Goal: Transaction & Acquisition: Purchase product/service

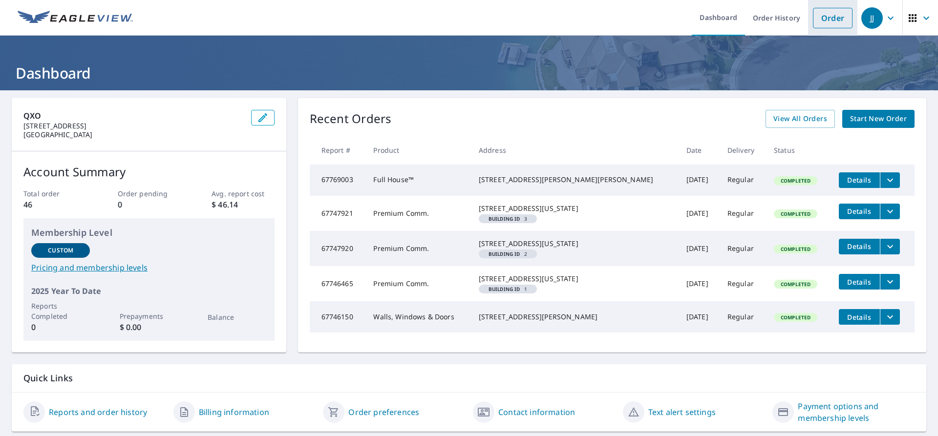
click at [840, 19] on link "Order" at bounding box center [833, 18] width 40 height 21
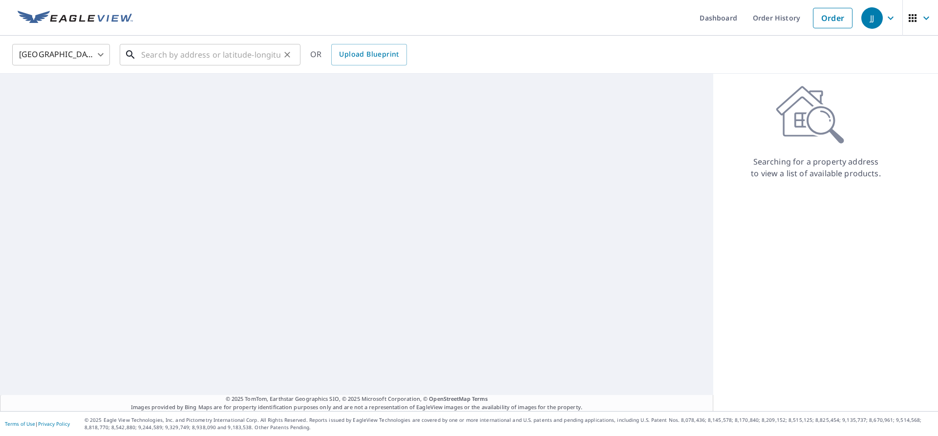
click at [237, 54] on input "text" at bounding box center [210, 54] width 139 height 27
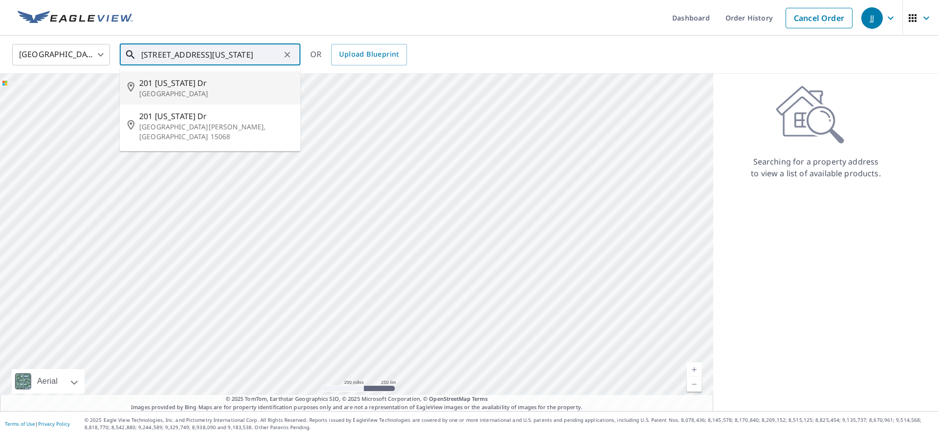
click at [227, 88] on span "201 [US_STATE] Dr" at bounding box center [215, 83] width 153 height 12
type input "[STREET_ADDRESS][US_STATE]"
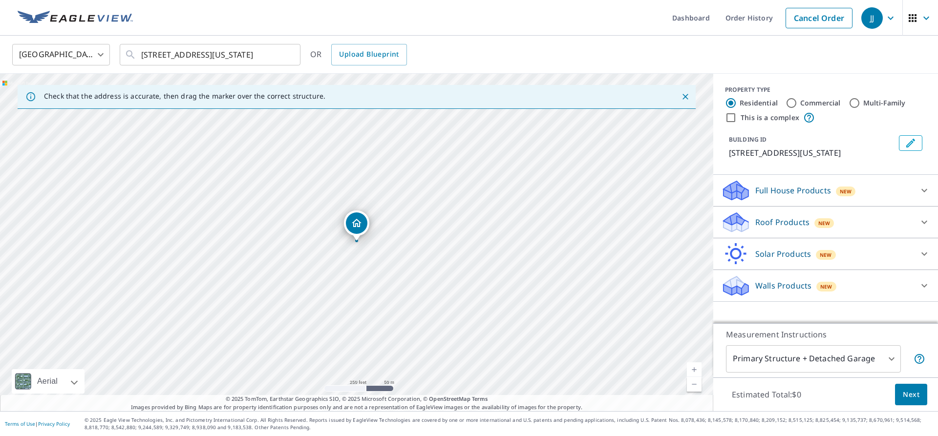
click at [859, 221] on div "Roof Products New" at bounding box center [816, 222] width 191 height 23
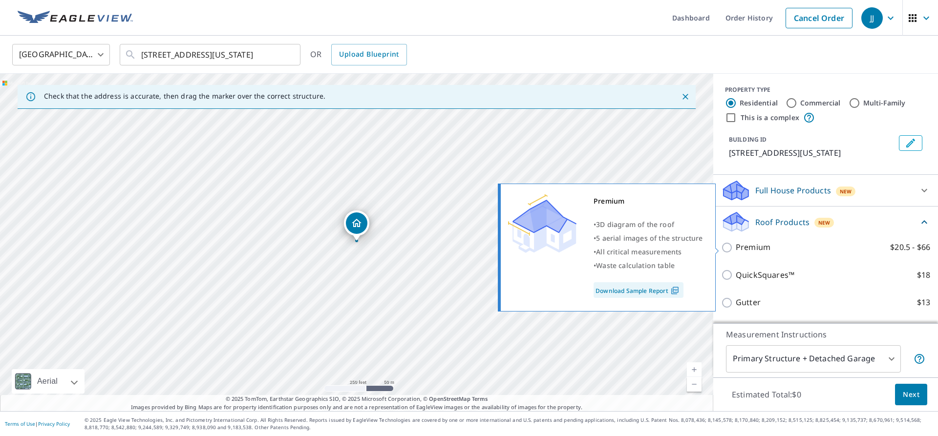
click at [744, 246] on p "Premium" at bounding box center [752, 247] width 35 height 12
click at [735, 246] on input "Premium $20.5 - $66" at bounding box center [728, 248] width 15 height 12
checkbox input "true"
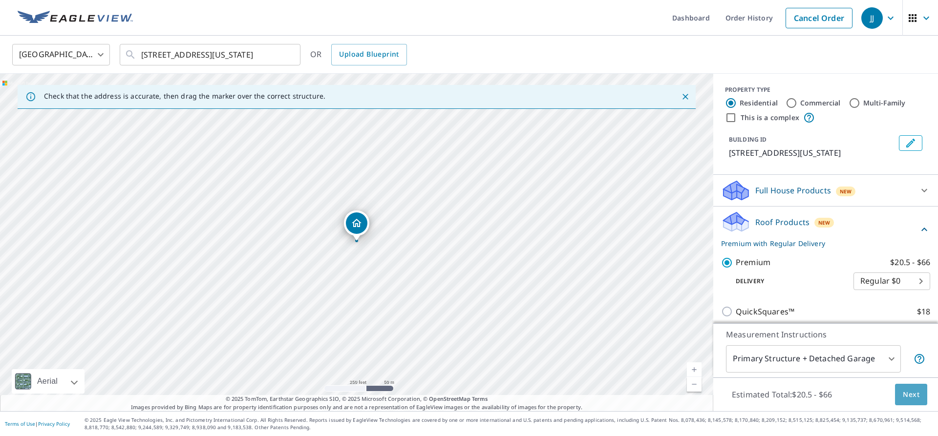
click at [912, 393] on span "Next" at bounding box center [910, 395] width 17 height 12
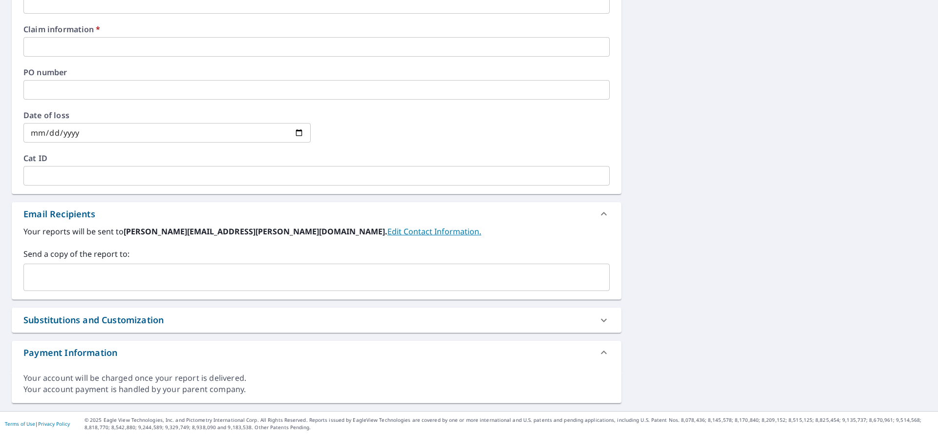
scroll to position [202, 0]
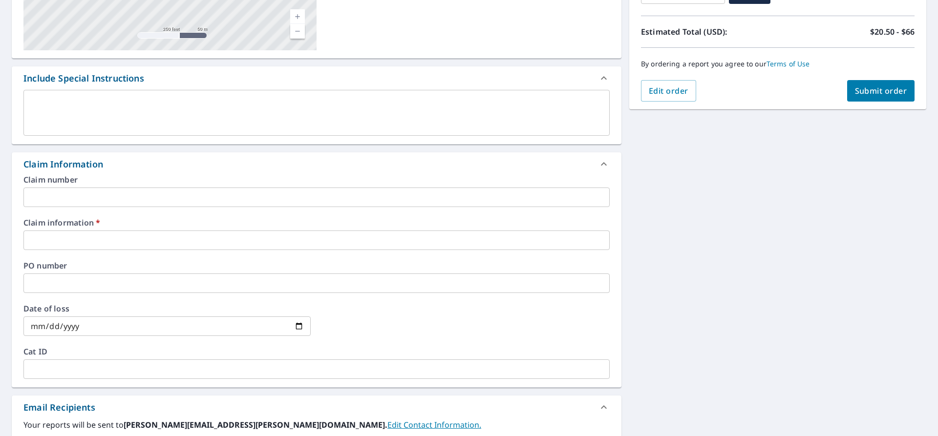
click at [140, 243] on input "text" at bounding box center [316, 241] width 586 height 20
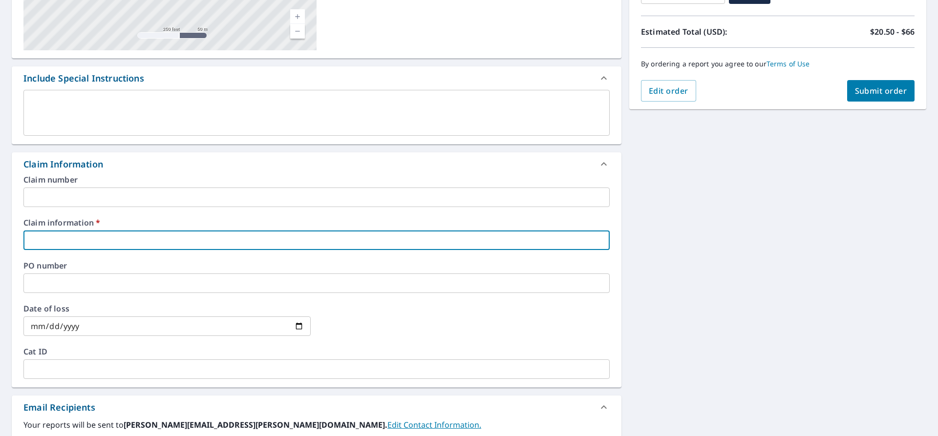
type input "G"
checkbox input "true"
type input "Go"
checkbox input "true"
type input "Gol"
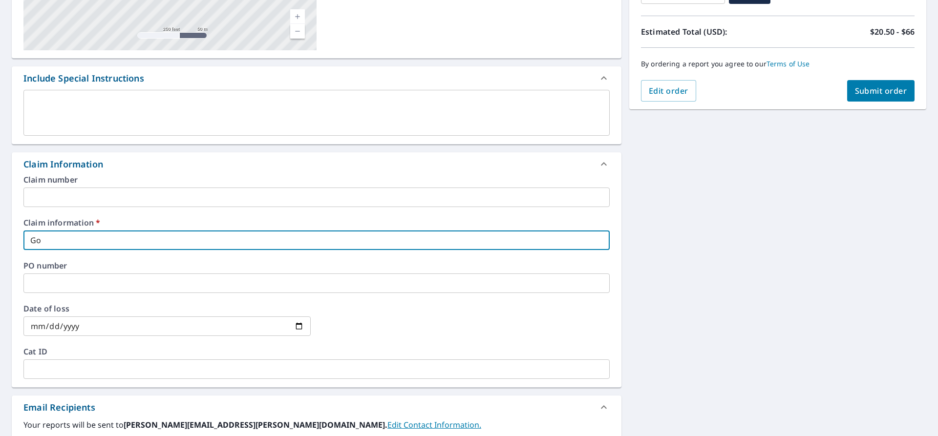
checkbox input "true"
type input "Gold"
checkbox input "true"
type input "Golden"
checkbox input "true"
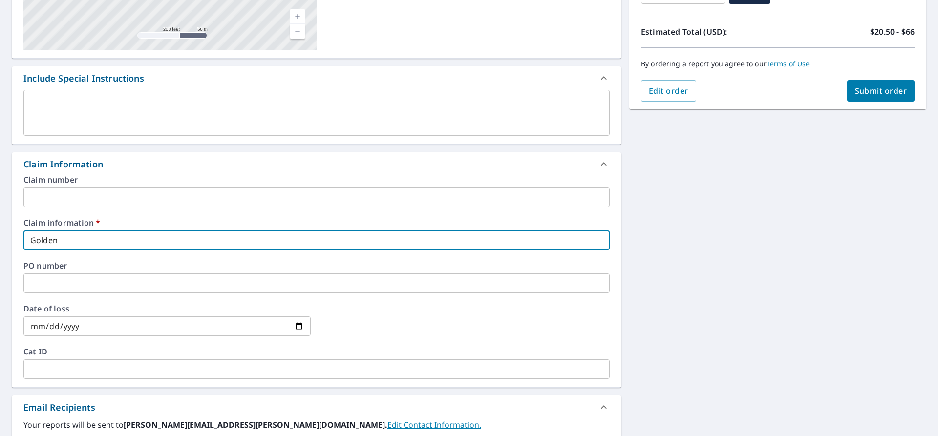
type input "GoldenK"
checkbox input "true"
type input "GoldenKe"
checkbox input "true"
type input "GoldenKey"
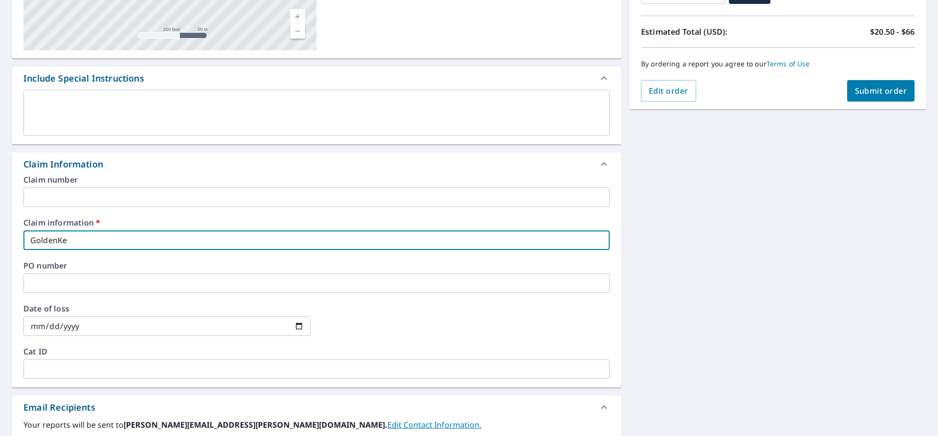
checkbox input "true"
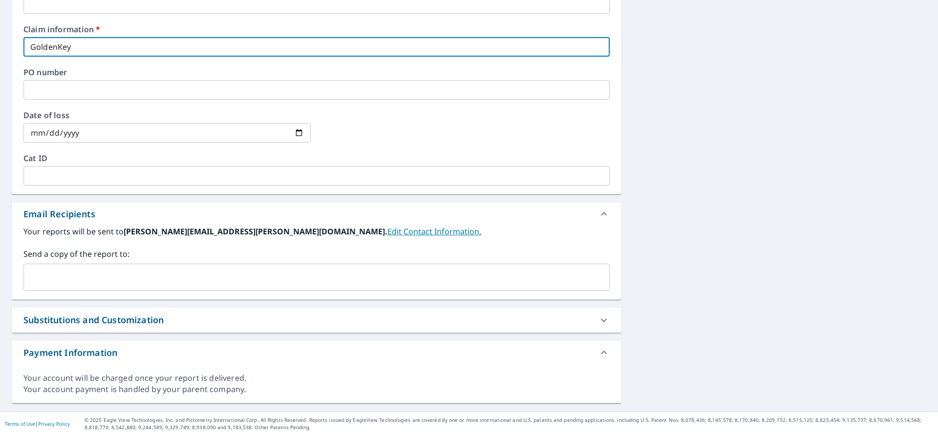
type input "GoldenKey"
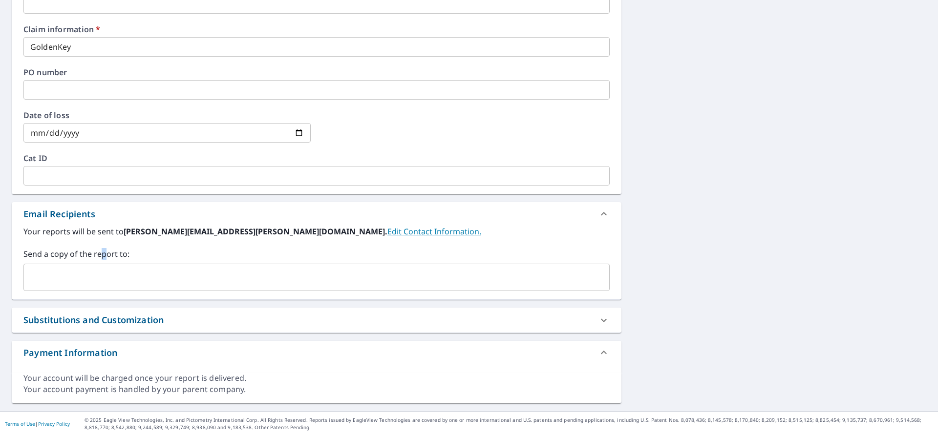
drag, startPoint x: 102, startPoint y: 259, endPoint x: 104, endPoint y: 270, distance: 10.9
click at [104, 254] on label "Send a copy of the report to:" at bounding box center [316, 254] width 586 height 12
click at [105, 276] on input "text" at bounding box center [309, 277] width 563 height 19
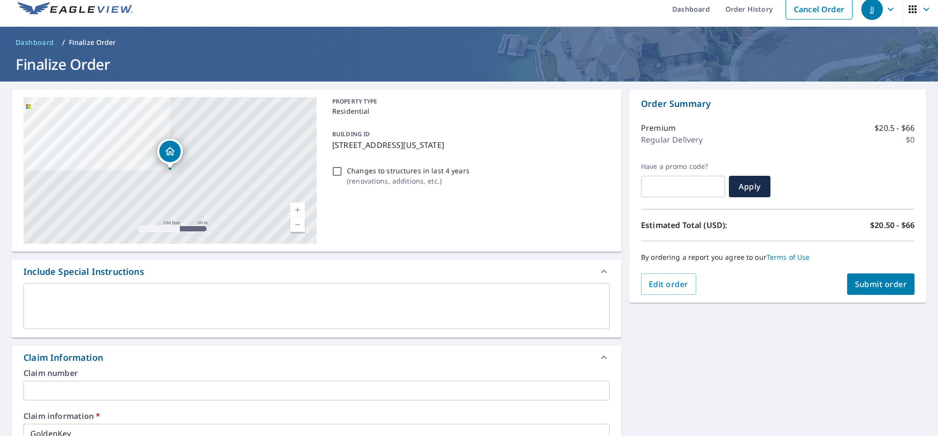
scroll to position [0, 0]
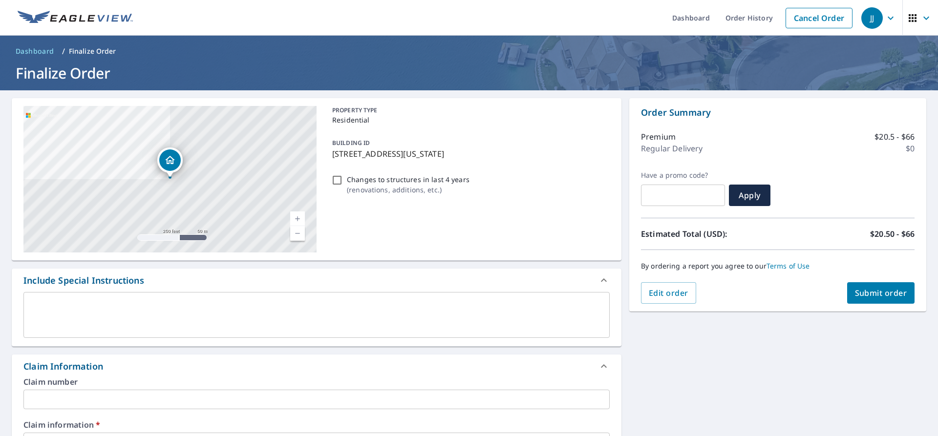
type input "[EMAIL_ADDRESS][DOMAIN_NAME]"
click at [873, 293] on span "Submit order" at bounding box center [881, 293] width 52 height 11
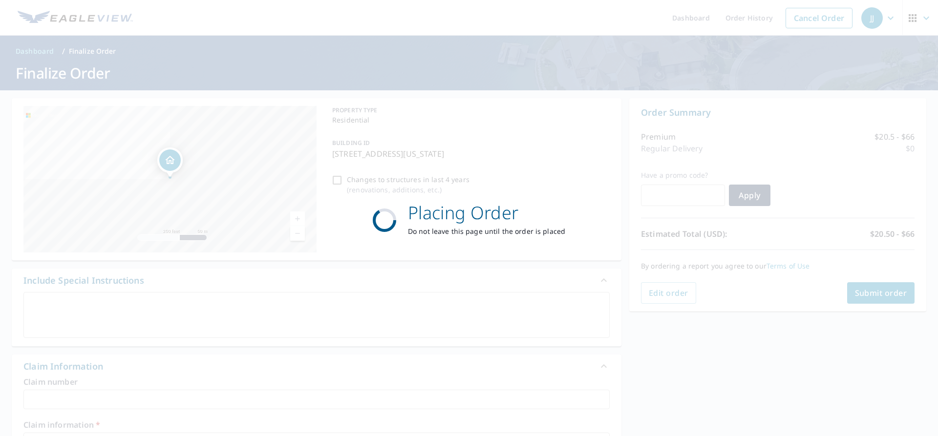
checkbox input "true"
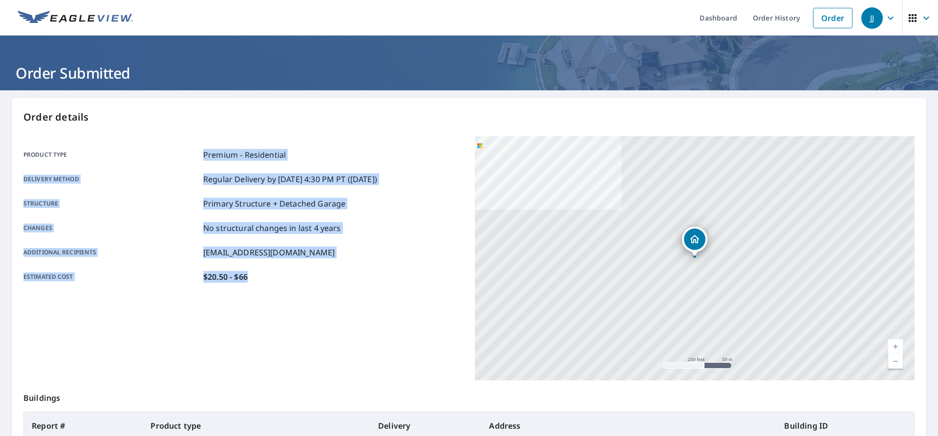
drag, startPoint x: 275, startPoint y: 277, endPoint x: 120, endPoint y: 148, distance: 202.5
click at [120, 148] on div "Product type Premium - Residential Delivery method Regular Delivery by [DATE] 4…" at bounding box center [243, 215] width 440 height 159
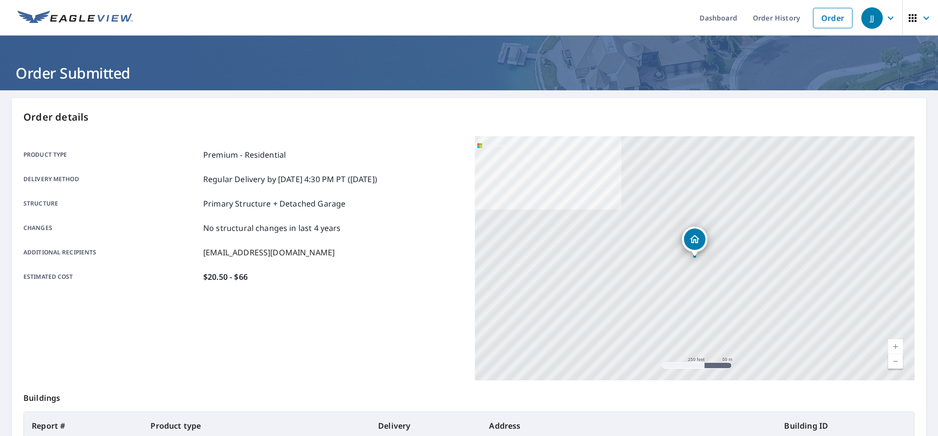
drag, startPoint x: 479, startPoint y: 383, endPoint x: 415, endPoint y: 384, distance: 64.0
click at [478, 384] on p "Buildings" at bounding box center [468, 395] width 891 height 31
click at [817, 15] on link "Order" at bounding box center [833, 18] width 40 height 21
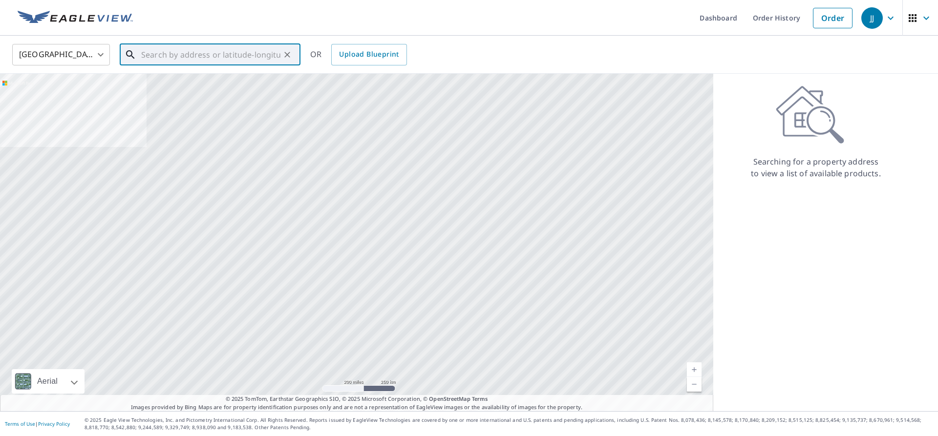
click at [198, 58] on input "text" at bounding box center [210, 54] width 139 height 27
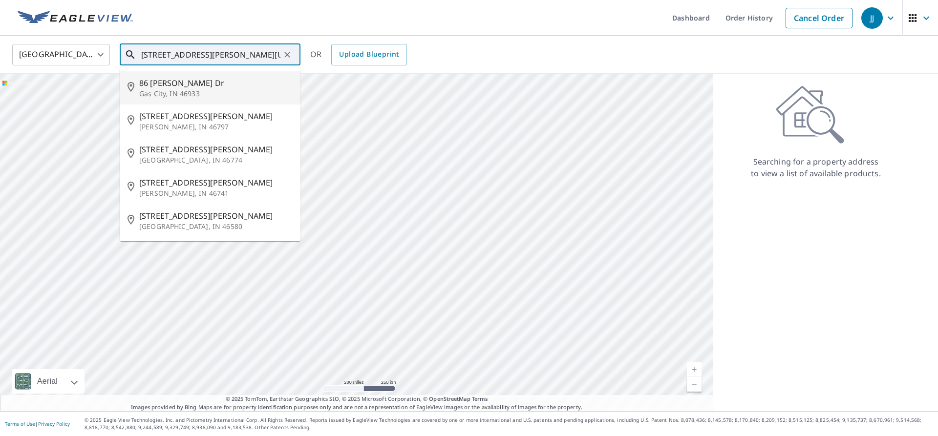
click at [160, 52] on input "[STREET_ADDRESS][PERSON_NAME][US_STATE]" at bounding box center [210, 54] width 139 height 27
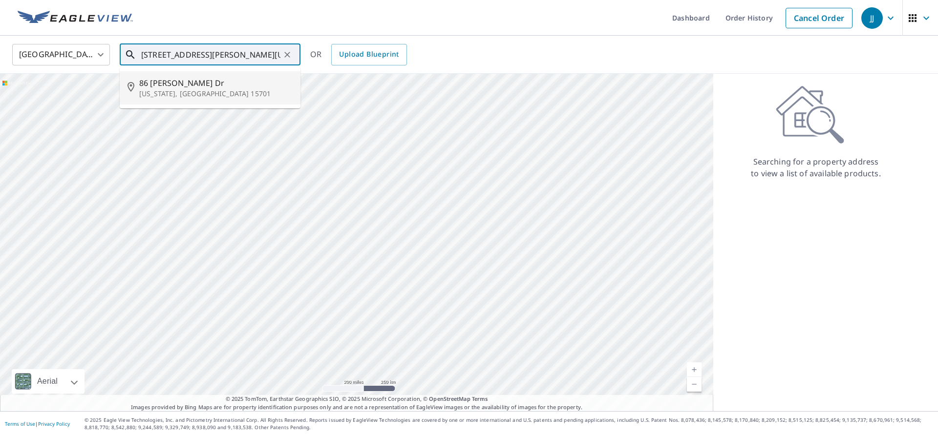
click at [211, 93] on p "[US_STATE], [GEOGRAPHIC_DATA] 15701" at bounding box center [215, 94] width 153 height 10
type input "[STREET_ADDRESS][PERSON_NAME][US_STATE]"
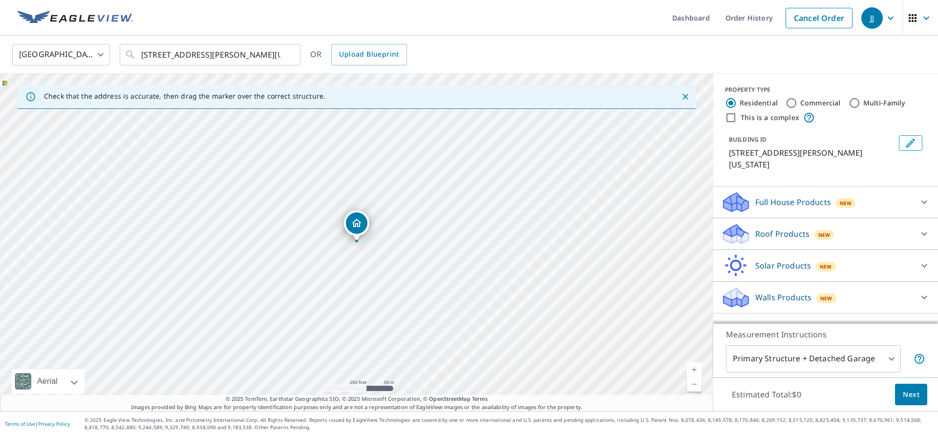
click at [914, 392] on span "Next" at bounding box center [910, 395] width 17 height 12
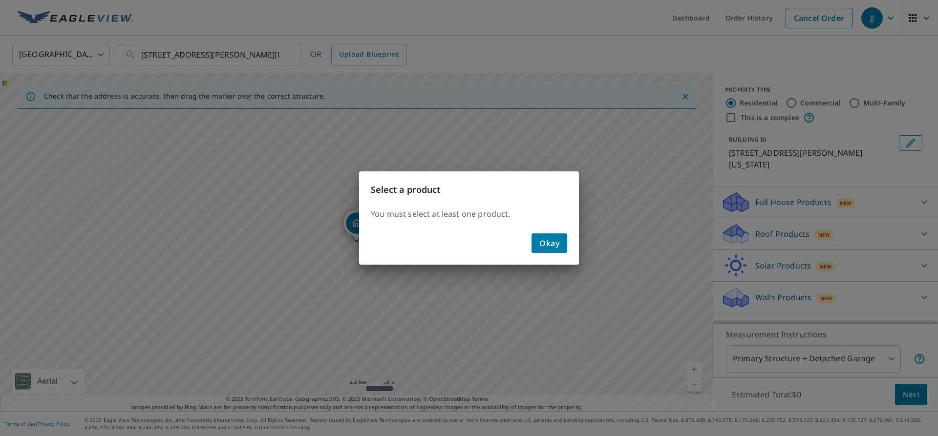
click at [552, 241] on span "Okay" at bounding box center [549, 243] width 20 height 14
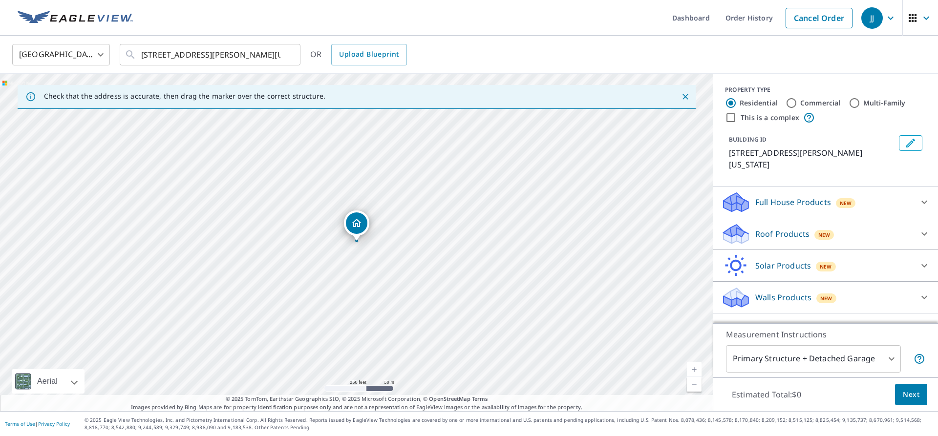
click at [770, 228] on p "Roof Products" at bounding box center [782, 234] width 54 height 12
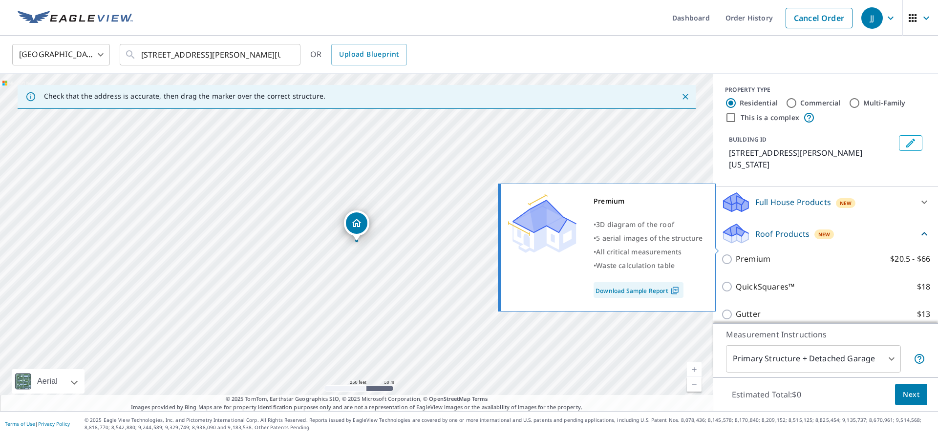
click at [749, 253] on p "Premium" at bounding box center [752, 259] width 35 height 12
click at [735, 253] on input "Premium $20.5 - $66" at bounding box center [728, 259] width 15 height 12
checkbox input "true"
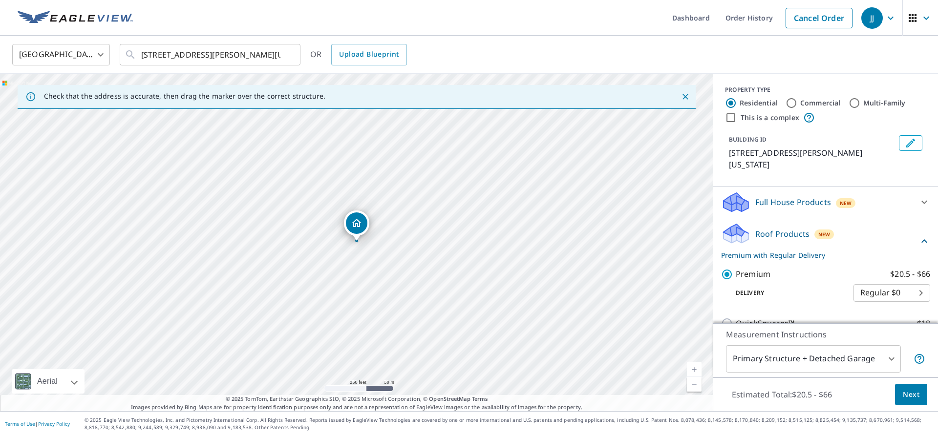
click at [906, 384] on button "Next" at bounding box center [911, 395] width 32 height 22
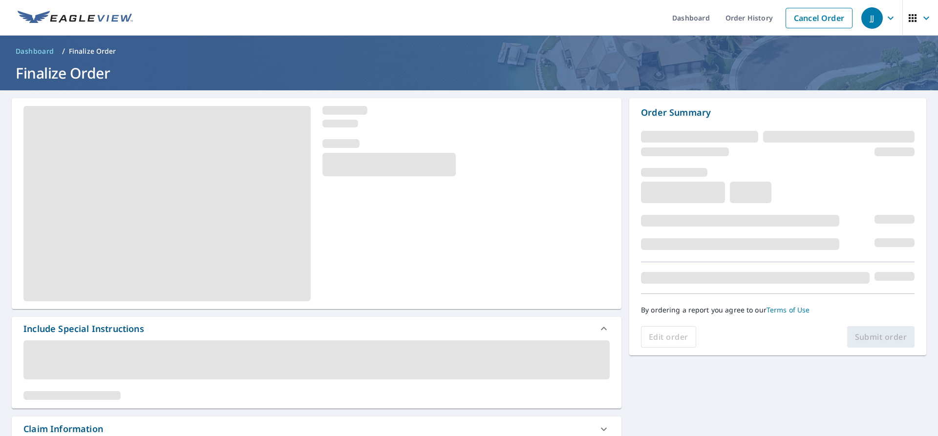
scroll to position [258, 0]
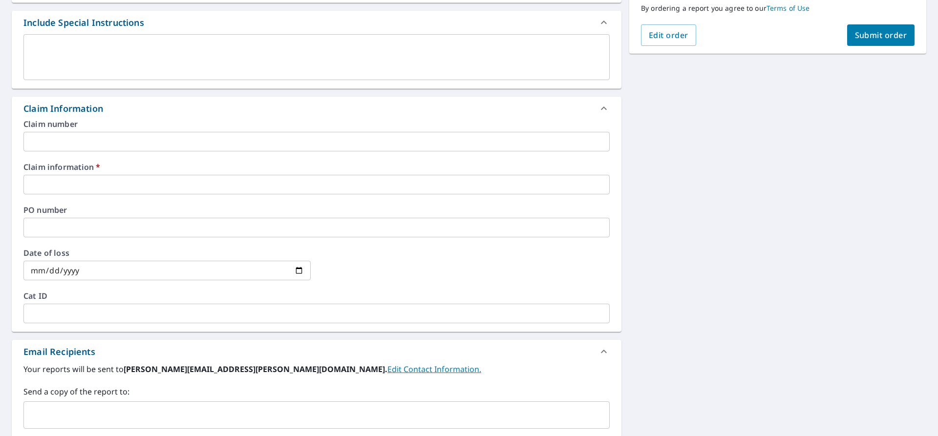
click at [128, 190] on input "text" at bounding box center [316, 185] width 586 height 20
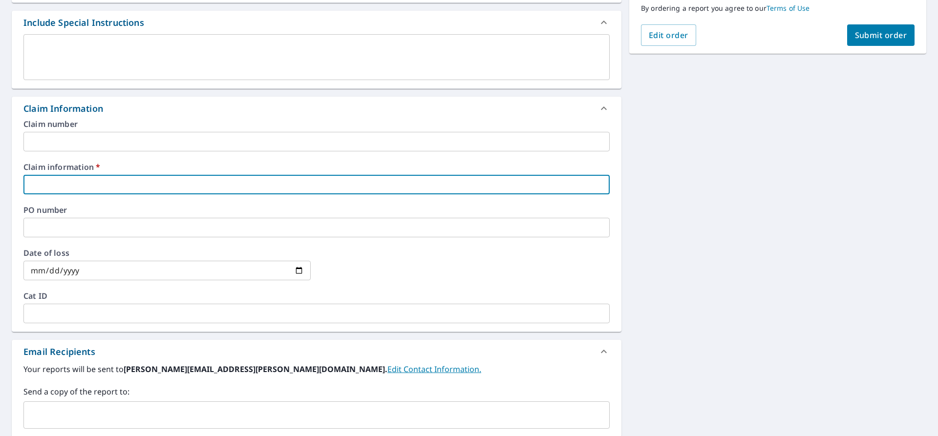
type input "G"
checkbox input "true"
type input "Go"
checkbox input "true"
type input "Gol"
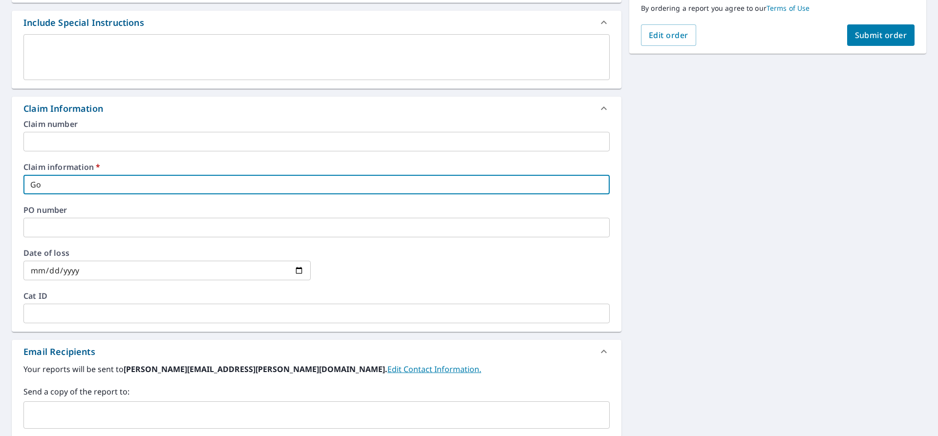
checkbox input "true"
type input "Gold"
checkbox input "true"
type input "Golde"
checkbox input "true"
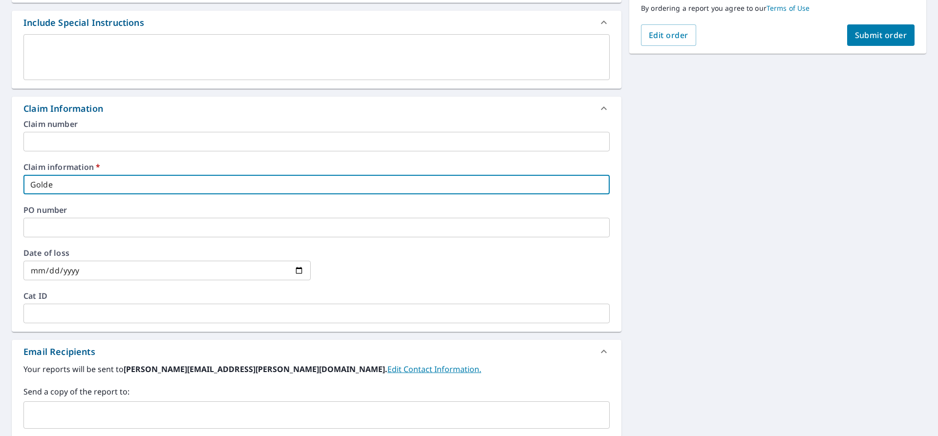
type input "Golden"
checkbox input "true"
type input "Goldenk"
checkbox input "true"
type input "Golden"
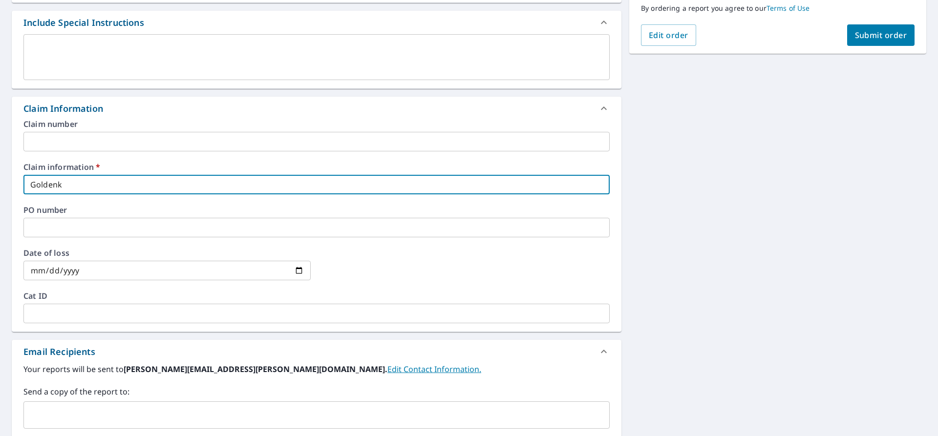
checkbox input "true"
type input "GoldenK"
checkbox input "true"
type input "GoldenKe"
checkbox input "true"
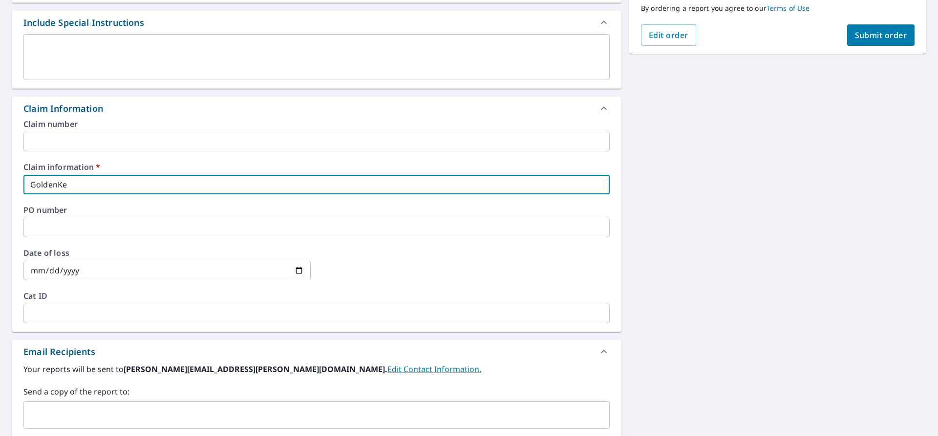
type input "GoldenKey"
checkbox input "true"
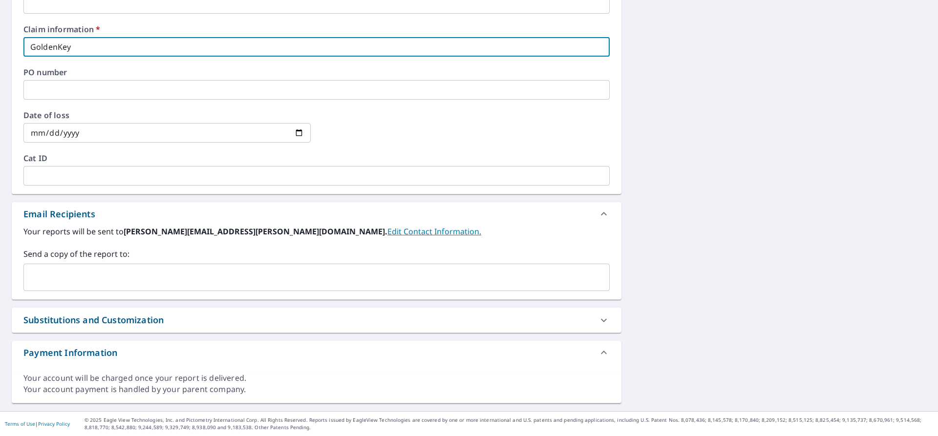
type input "GoldenKey"
click at [87, 273] on input "text" at bounding box center [309, 277] width 563 height 19
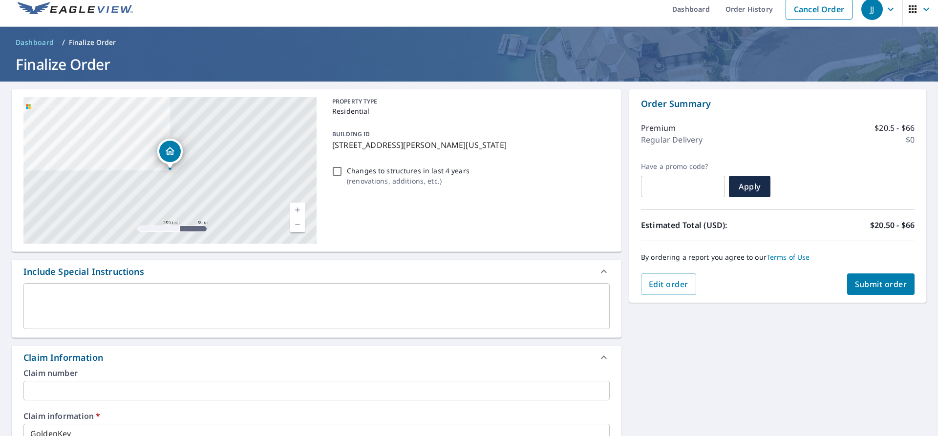
scroll to position [0, 0]
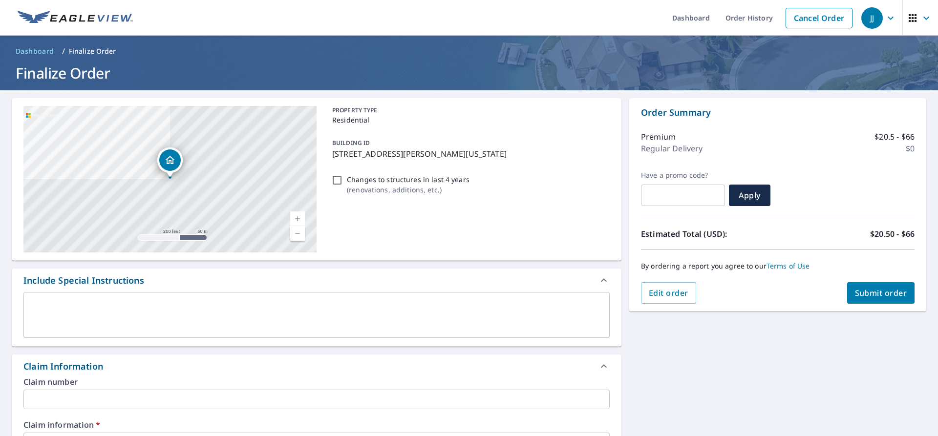
type input "[EMAIL_ADDRESS][DOMAIN_NAME]"
click at [857, 291] on span "Submit order" at bounding box center [881, 293] width 52 height 11
checkbox input "true"
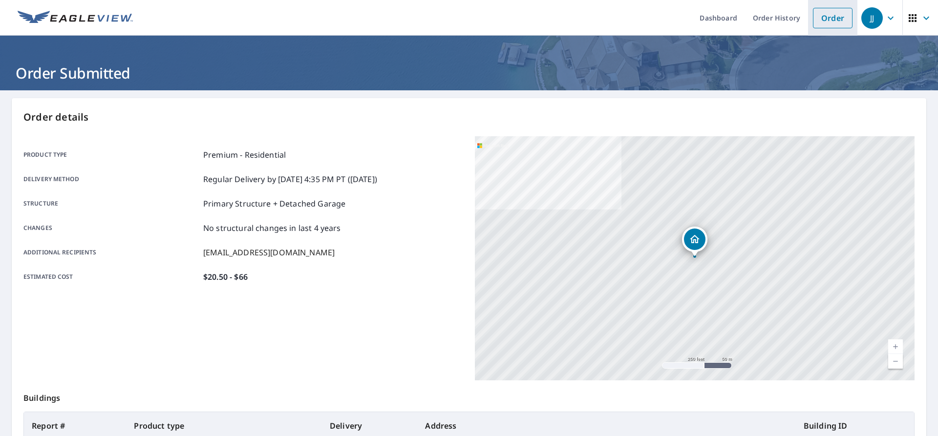
click at [833, 16] on link "Order" at bounding box center [833, 18] width 40 height 21
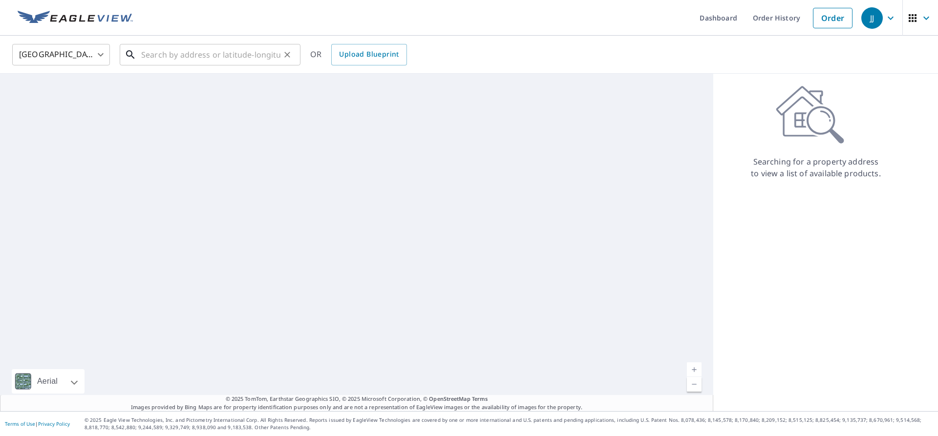
click at [241, 56] on input "text" at bounding box center [210, 54] width 139 height 27
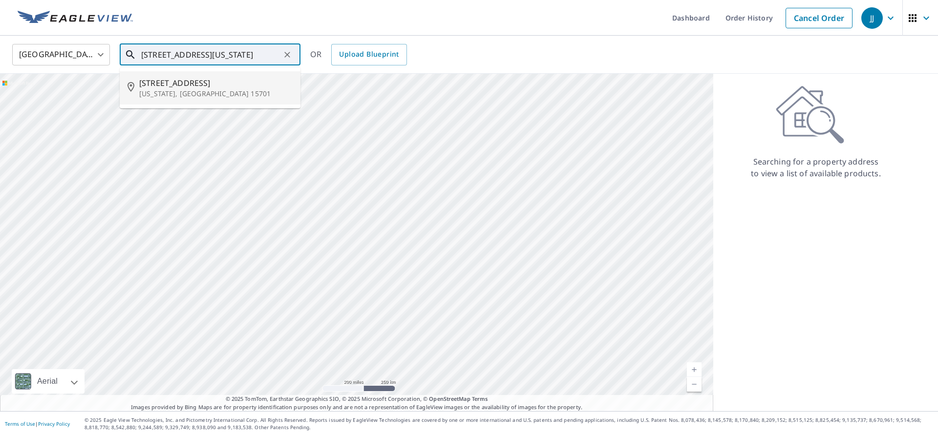
click at [223, 90] on p "[US_STATE], [GEOGRAPHIC_DATA] 15701" at bounding box center [215, 94] width 153 height 10
type input "[STREET_ADDRESS][US_STATE]"
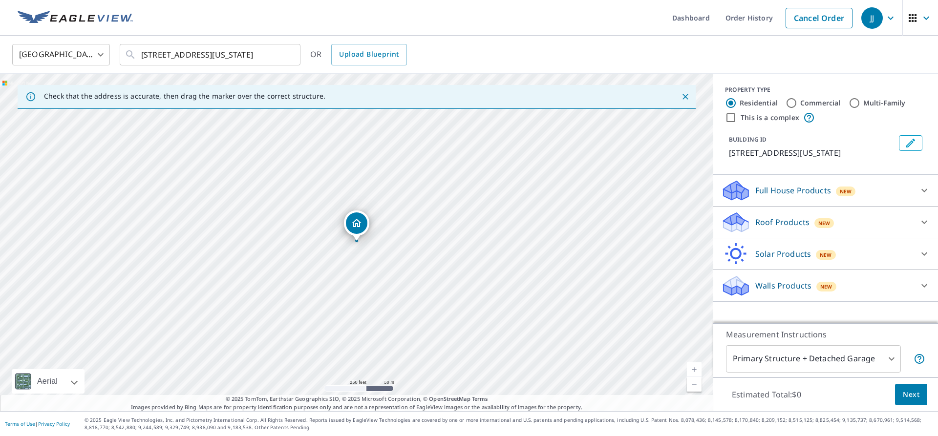
click at [912, 222] on div "Roof Products New" at bounding box center [816, 222] width 191 height 23
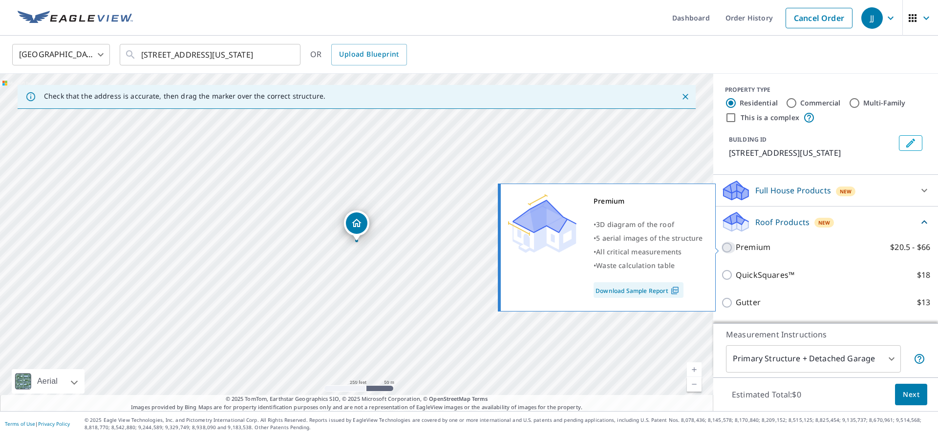
click at [735, 251] on input "Premium $20.5 - $66" at bounding box center [728, 248] width 15 height 12
checkbox input "true"
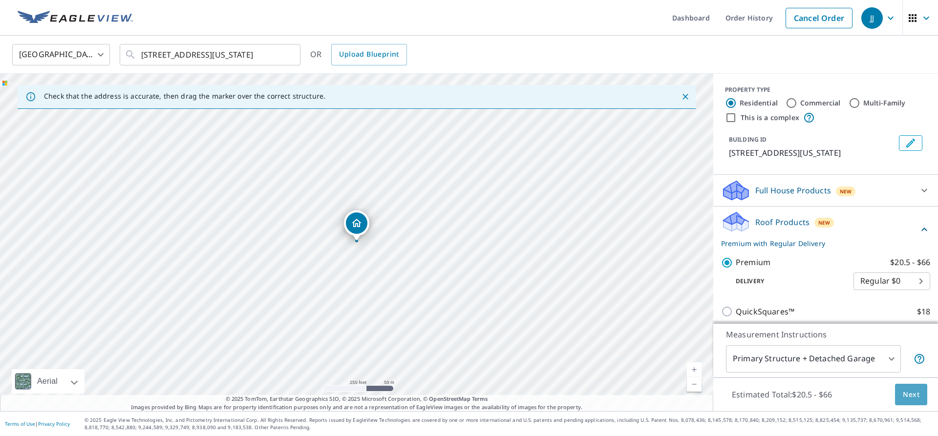
click at [904, 393] on span "Next" at bounding box center [910, 395] width 17 height 12
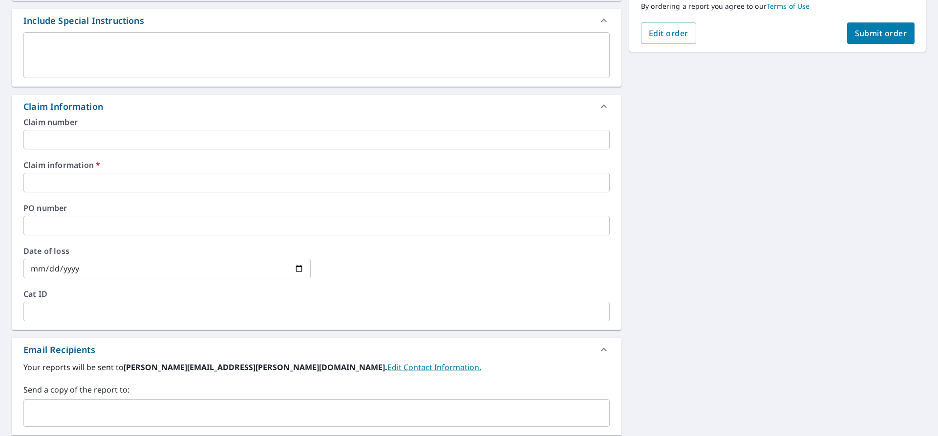
scroll to position [322, 0]
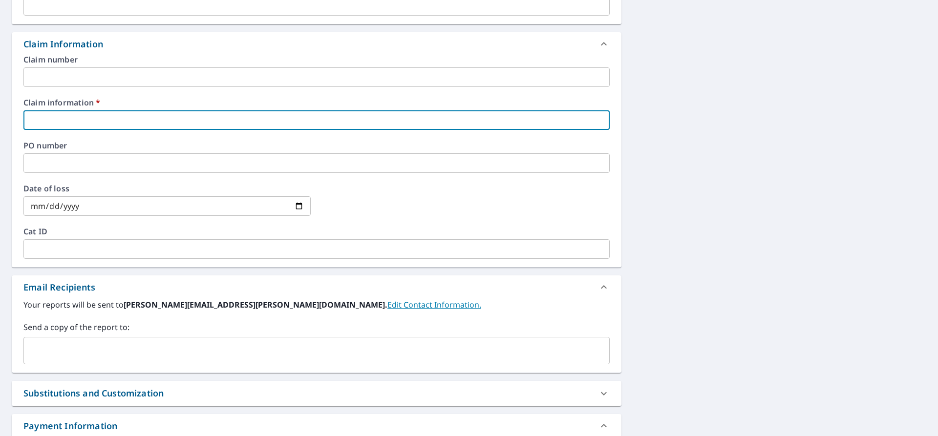
click at [89, 126] on input "text" at bounding box center [316, 120] width 586 height 20
type input "G"
checkbox input "true"
type input "Go"
checkbox input "true"
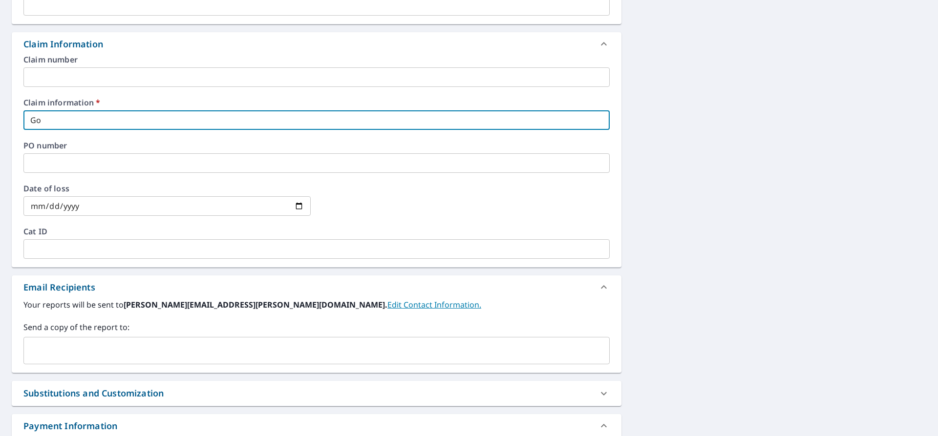
type input "Gol"
checkbox input "true"
type input "Gold"
checkbox input "true"
type input "Golde"
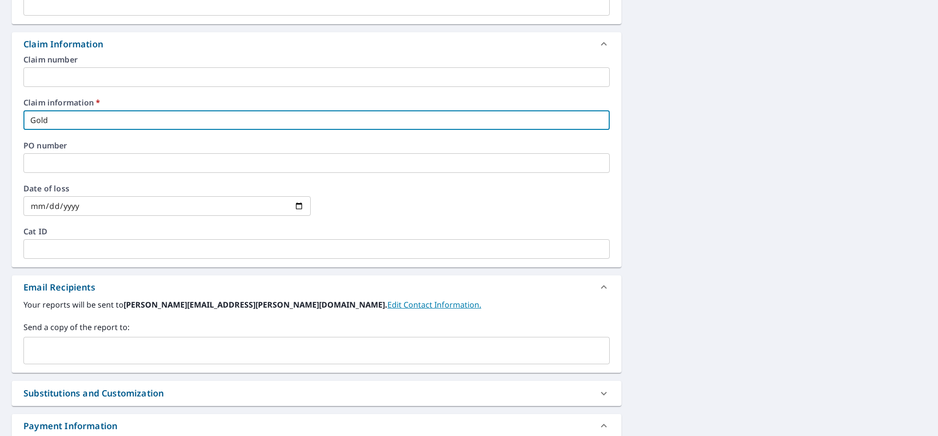
checkbox input "true"
type input "Golden"
checkbox input "true"
type input "GoldenK"
checkbox input "true"
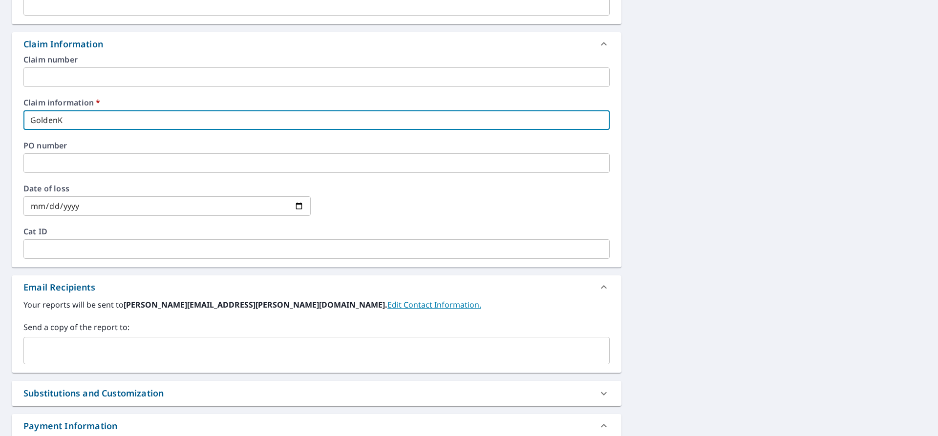
type input "GoldenKe"
checkbox input "true"
type input "GoldenKey"
checkbox input "true"
type input "GoldenKey"
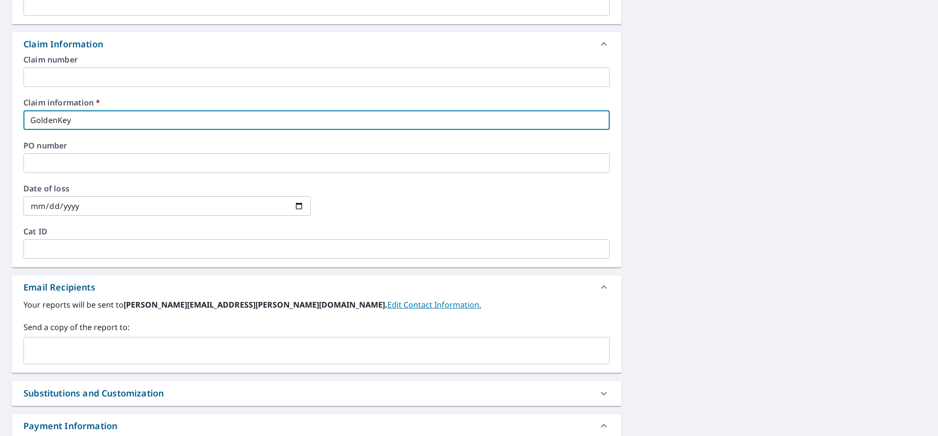
click at [83, 343] on input "text" at bounding box center [309, 350] width 563 height 19
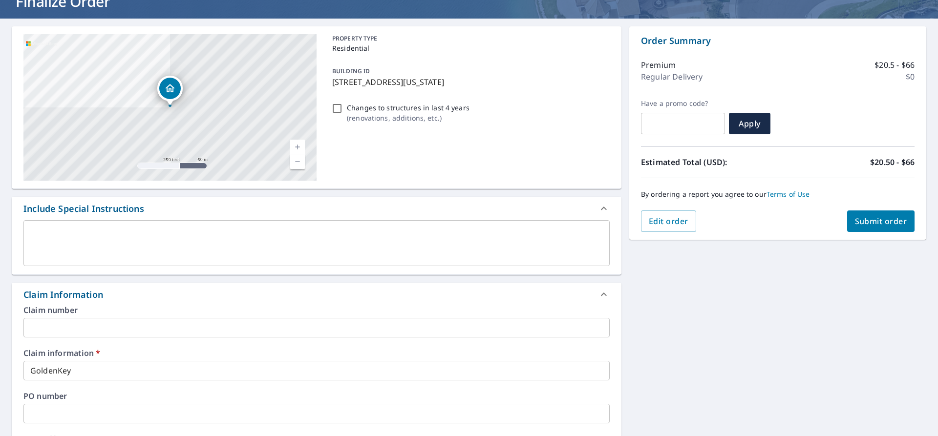
scroll to position [0, 0]
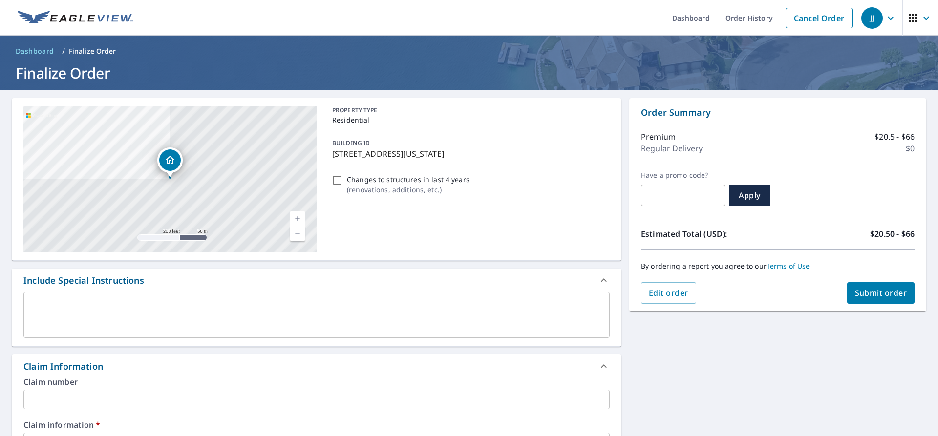
type input "[EMAIL_ADDRESS][DOMAIN_NAME]"
click at [890, 302] on button "Submit order" at bounding box center [881, 292] width 68 height 21
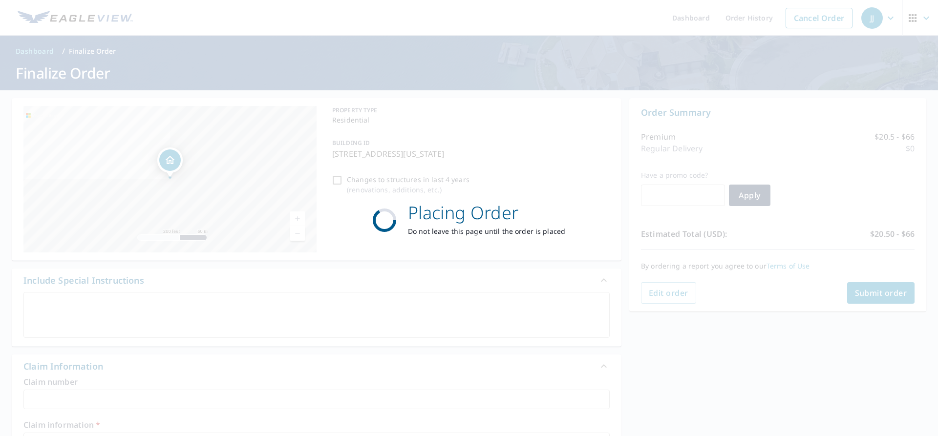
checkbox input "true"
